Goal: Information Seeking & Learning: Learn about a topic

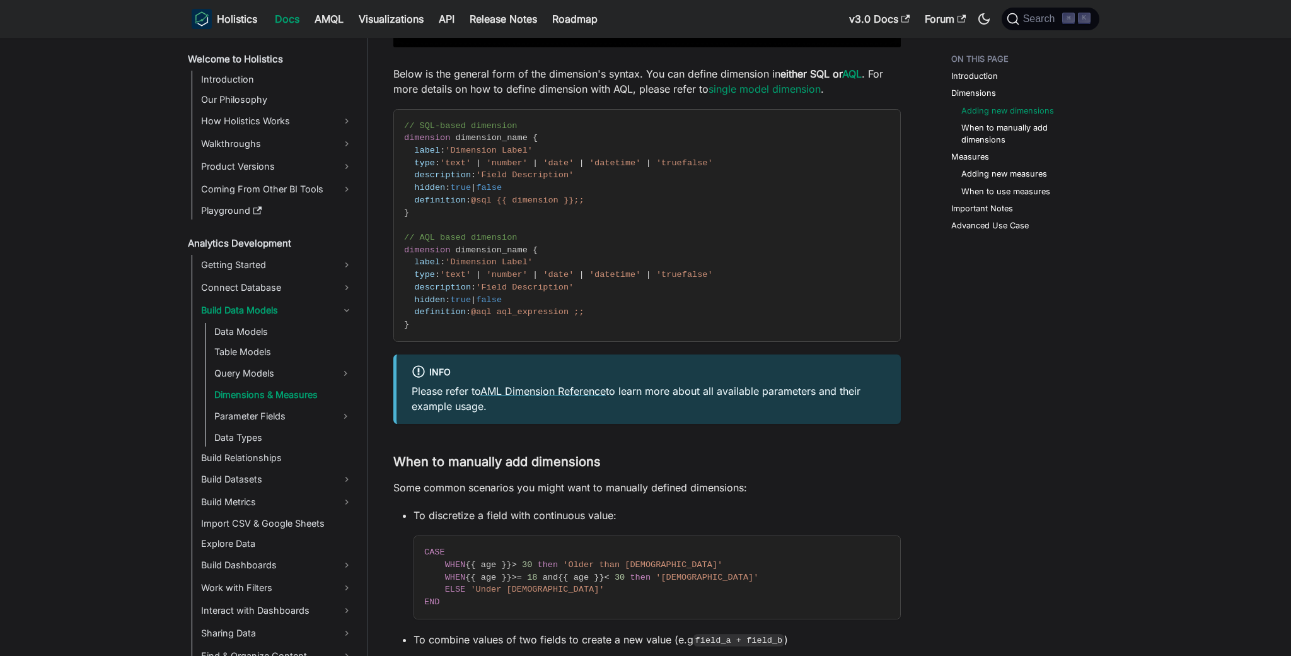
scroll to position [1512, 0]
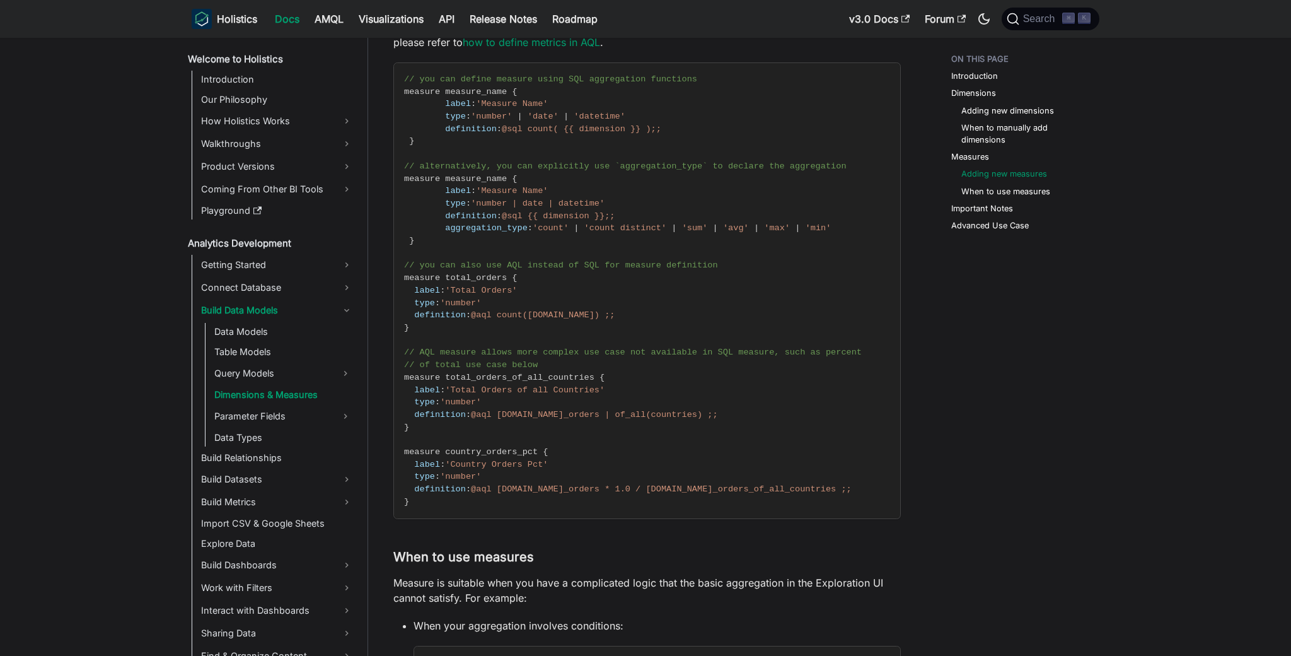
scroll to position [3068, 0]
